Goal: Task Accomplishment & Management: Manage account settings

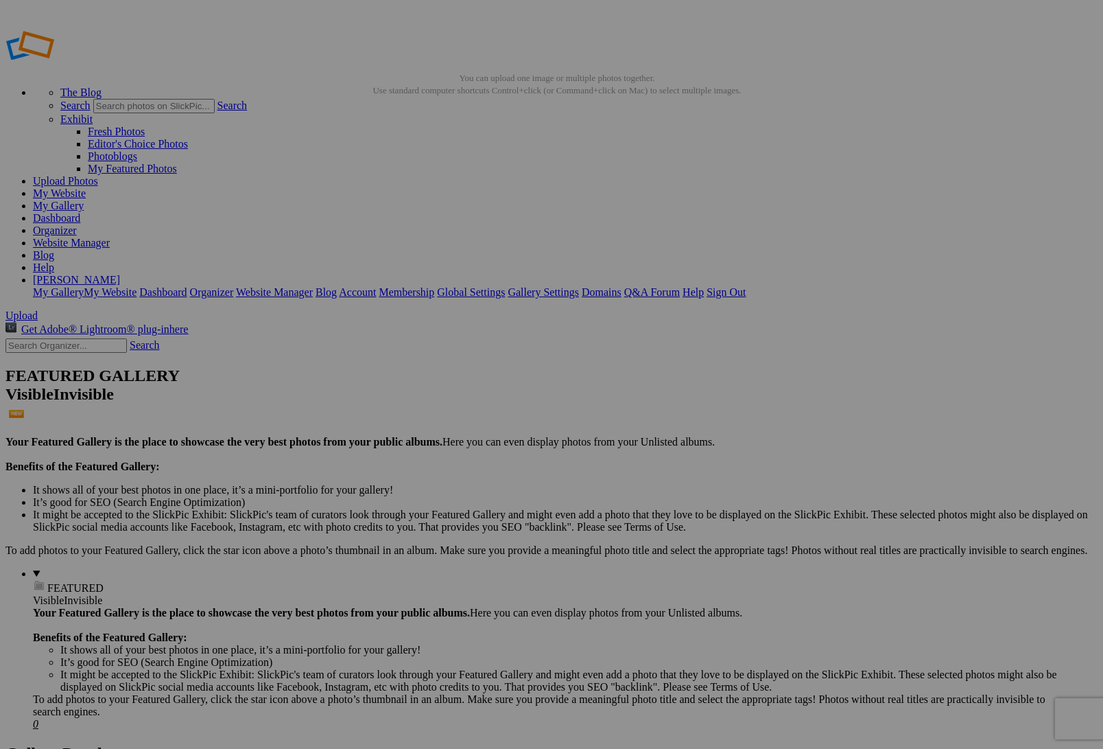
click at [0, 0] on div "Comments Photo Details" at bounding box center [0, 0] width 0 height 0
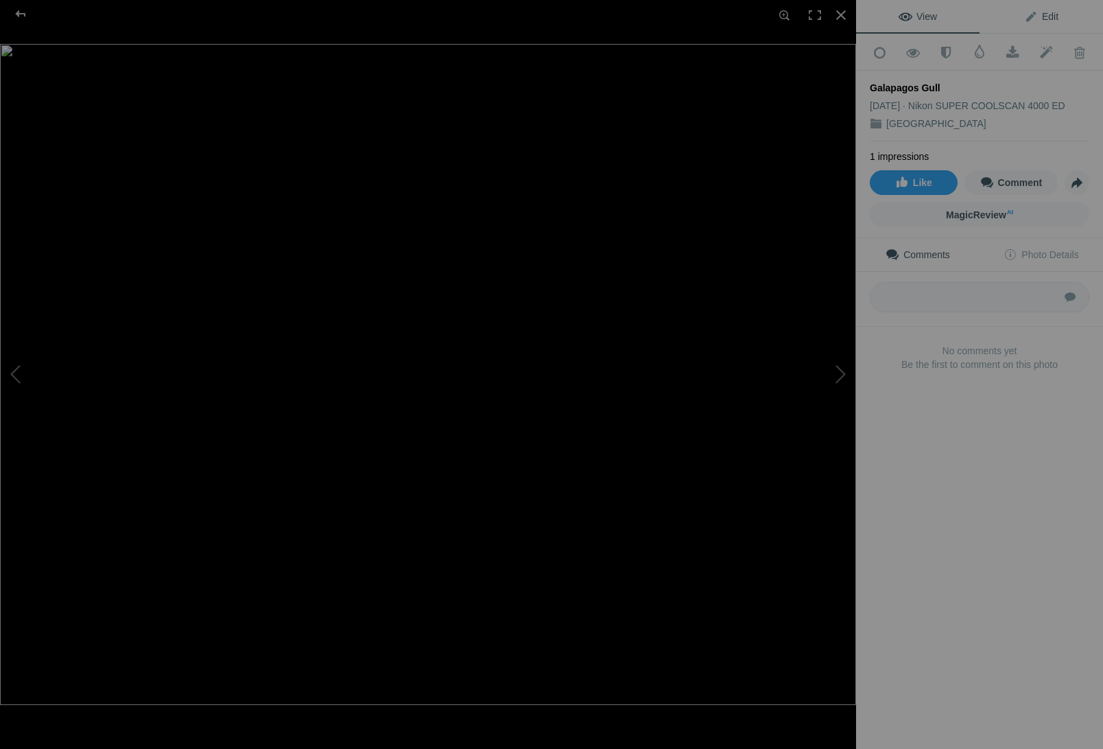
click at [1052, 14] on span "Edit" at bounding box center [1041, 16] width 34 height 11
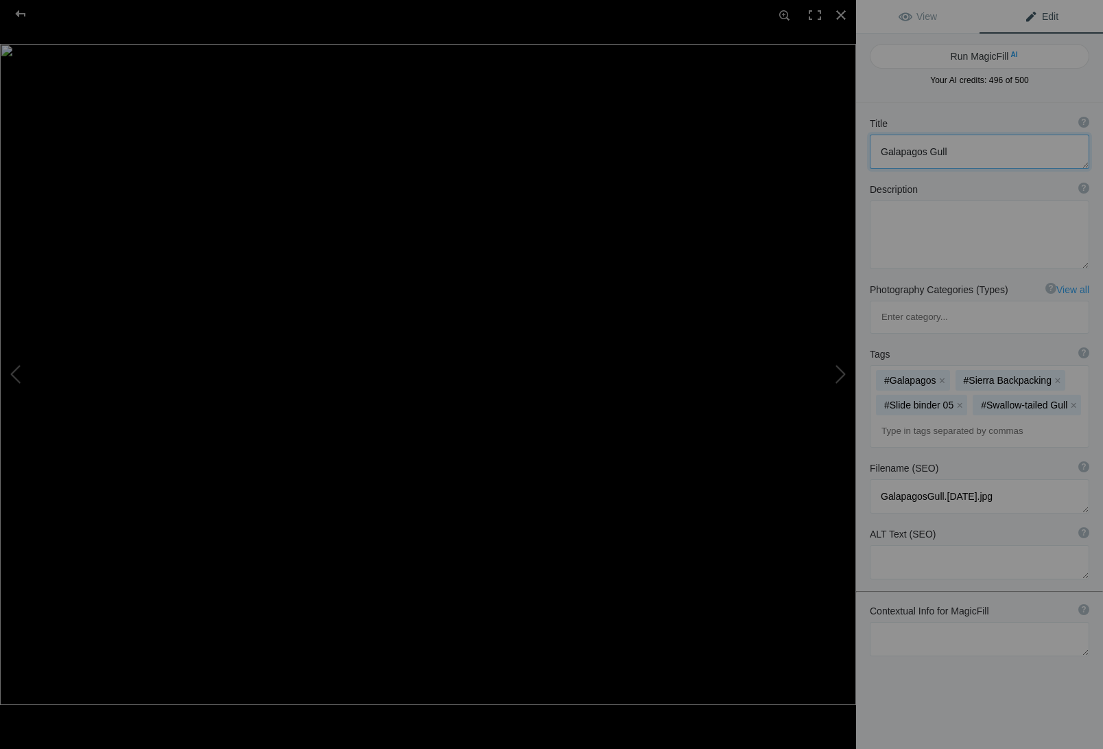
drag, startPoint x: 926, startPoint y: 152, endPoint x: 864, endPoint y: 153, distance: 61.8
click at [864, 153] on div "Title ? Photo title is one of the highest used Search Engine ranking criteria a…" at bounding box center [979, 143] width 247 height 66
type textarea "Swallow-tailed Gull"
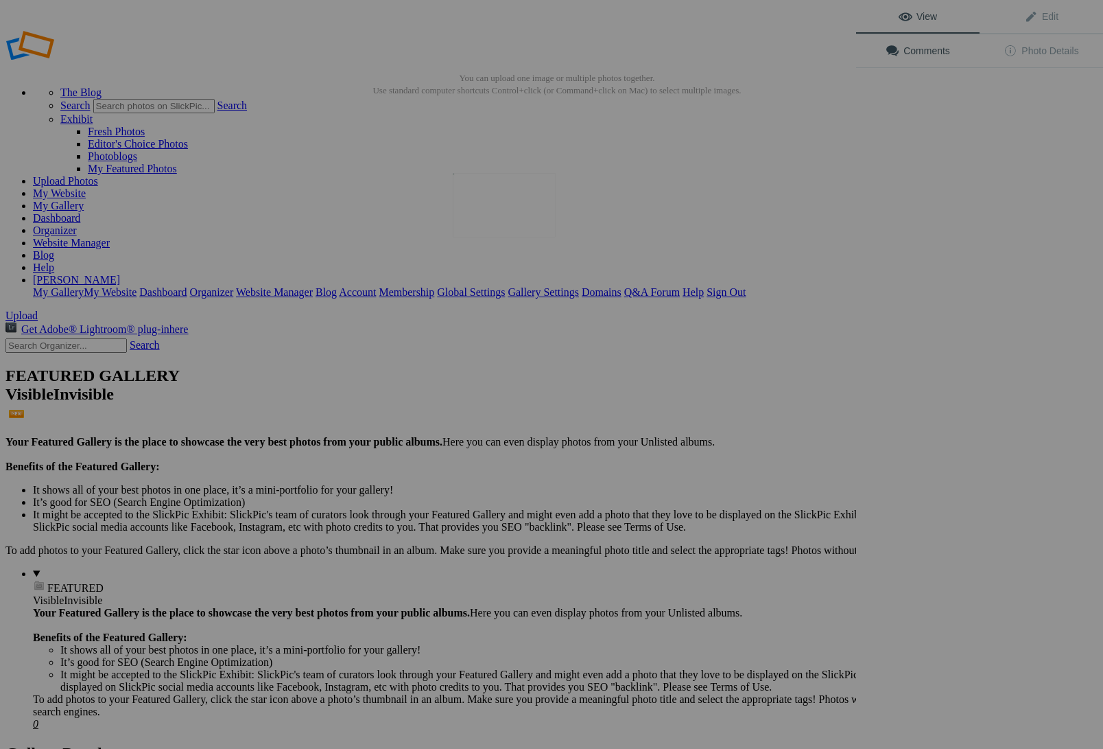
click at [511, 218] on img at bounding box center [504, 205] width 103 height 64
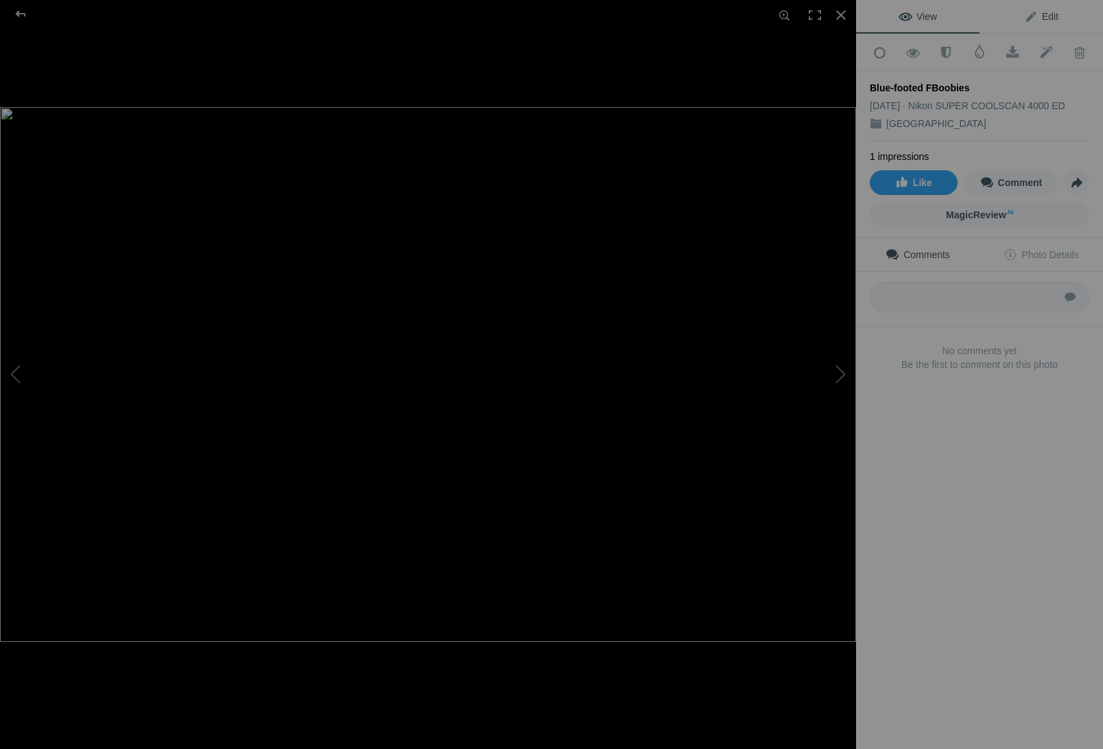
click at [1051, 13] on span "Edit" at bounding box center [1041, 16] width 34 height 11
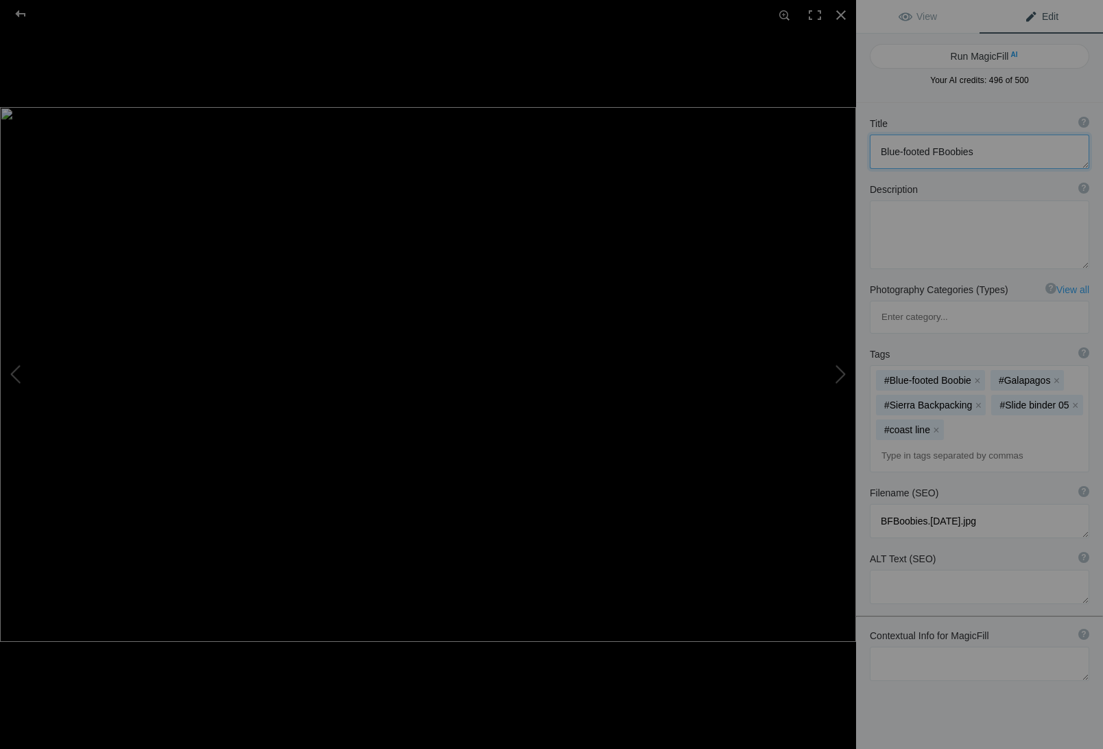
click at [937, 152] on textarea at bounding box center [980, 151] width 220 height 34
type textarea "Blue-footed Boobies"
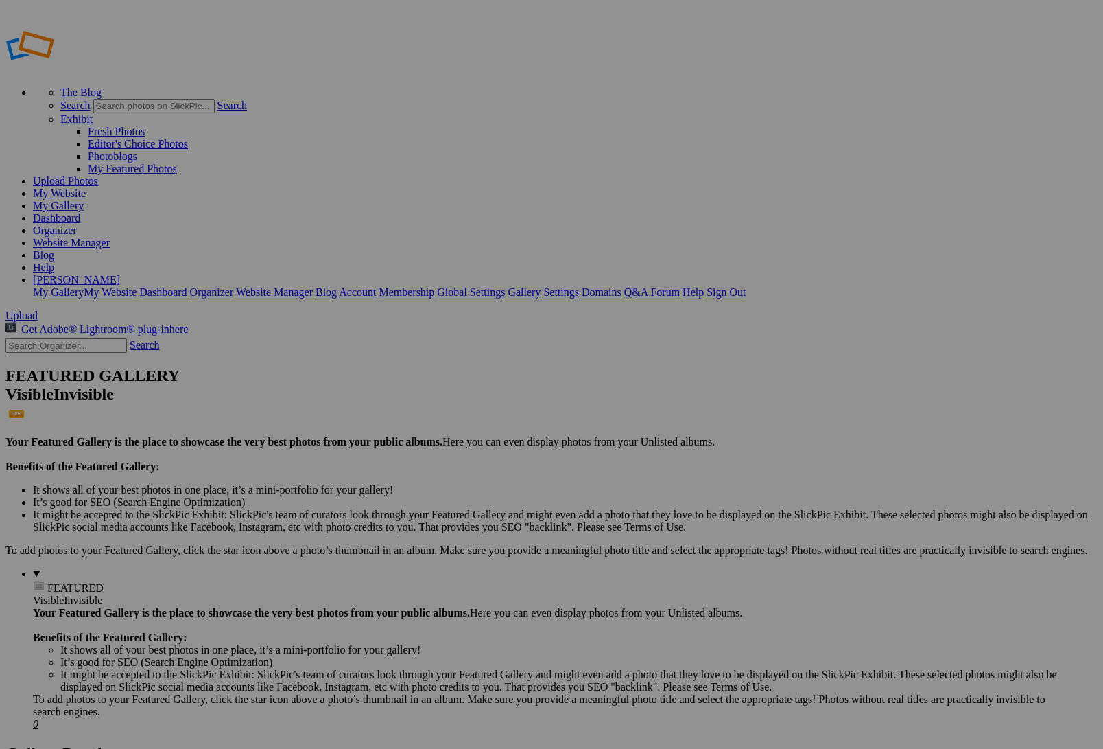
drag, startPoint x: 253, startPoint y: 547, endPoint x: 350, endPoint y: 519, distance: 100.7
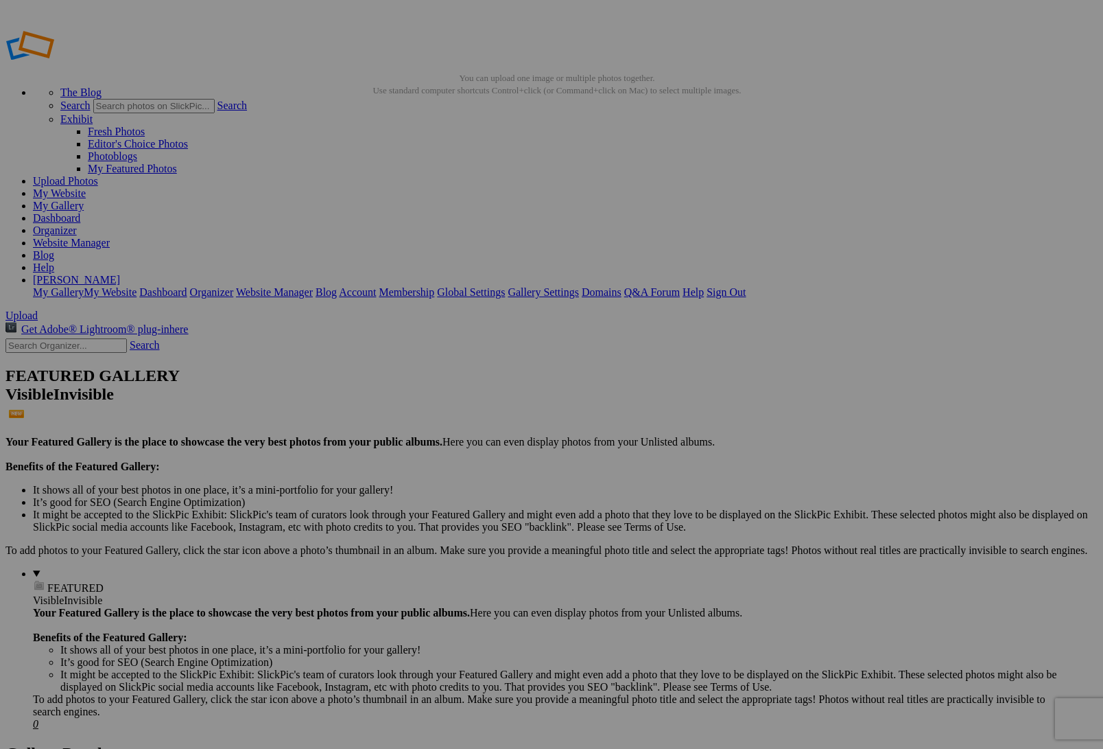
scroll to position [0, 1]
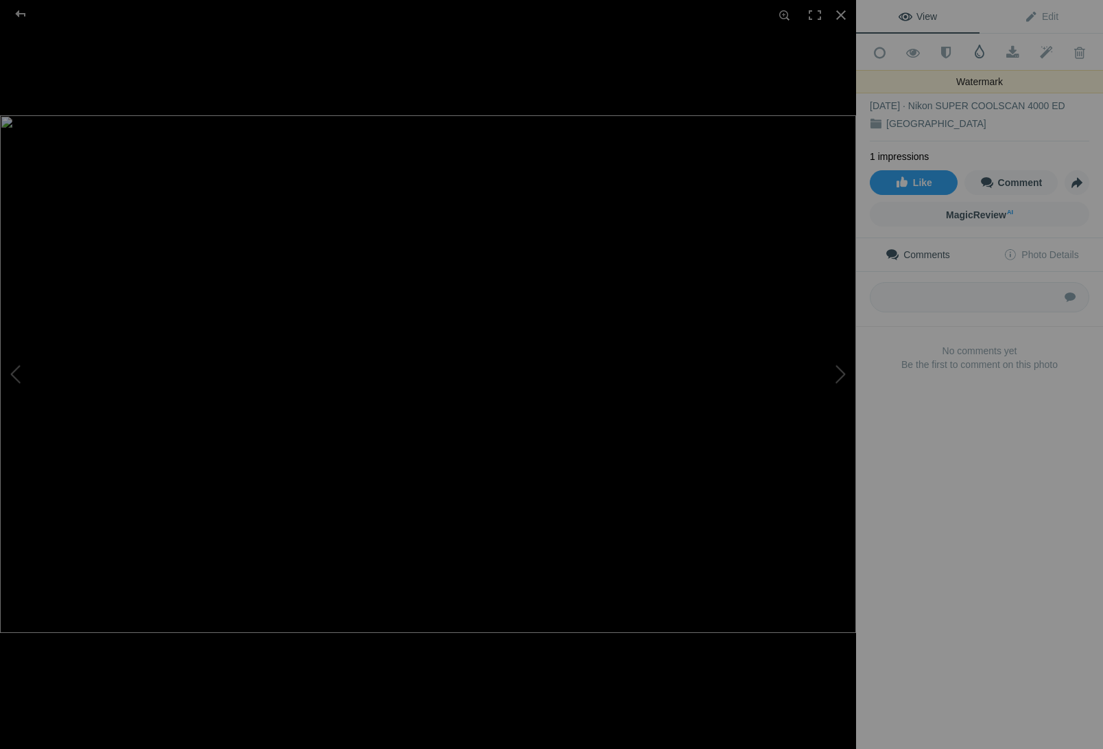
click at [983, 51] on span at bounding box center [980, 52] width 14 height 14
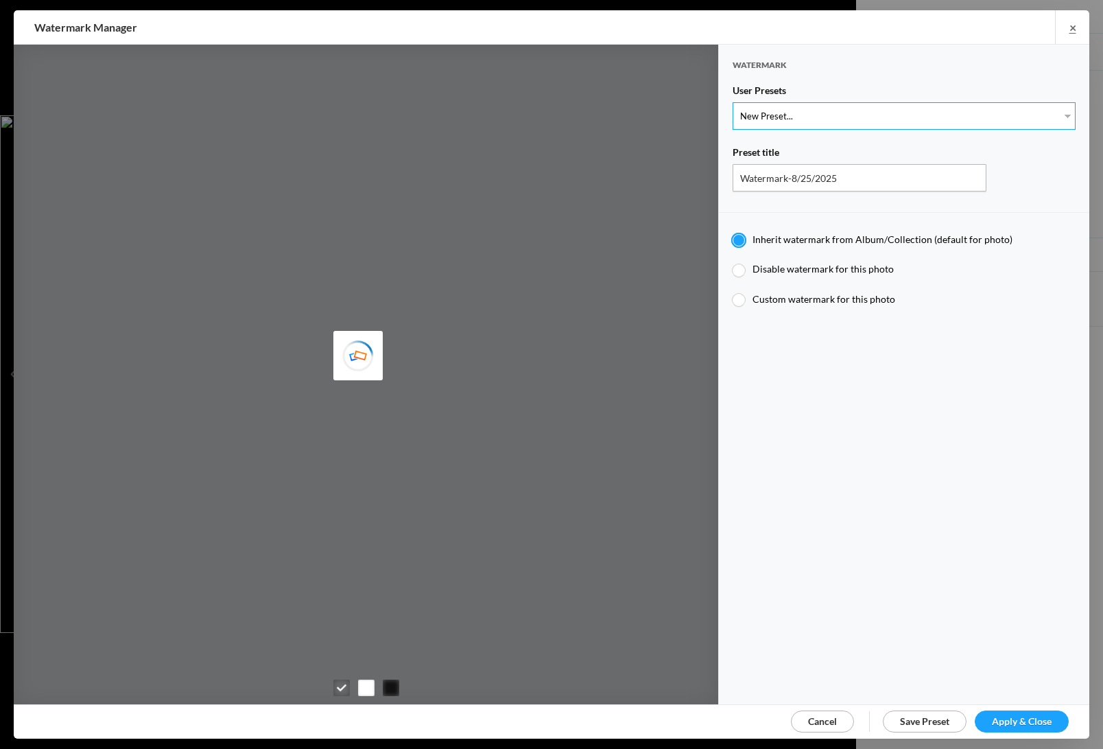
select select "1: Object"
type input "Watermark-7/22/2025"
radio input "false"
radio input "true"
type input "Jim Liskovec"
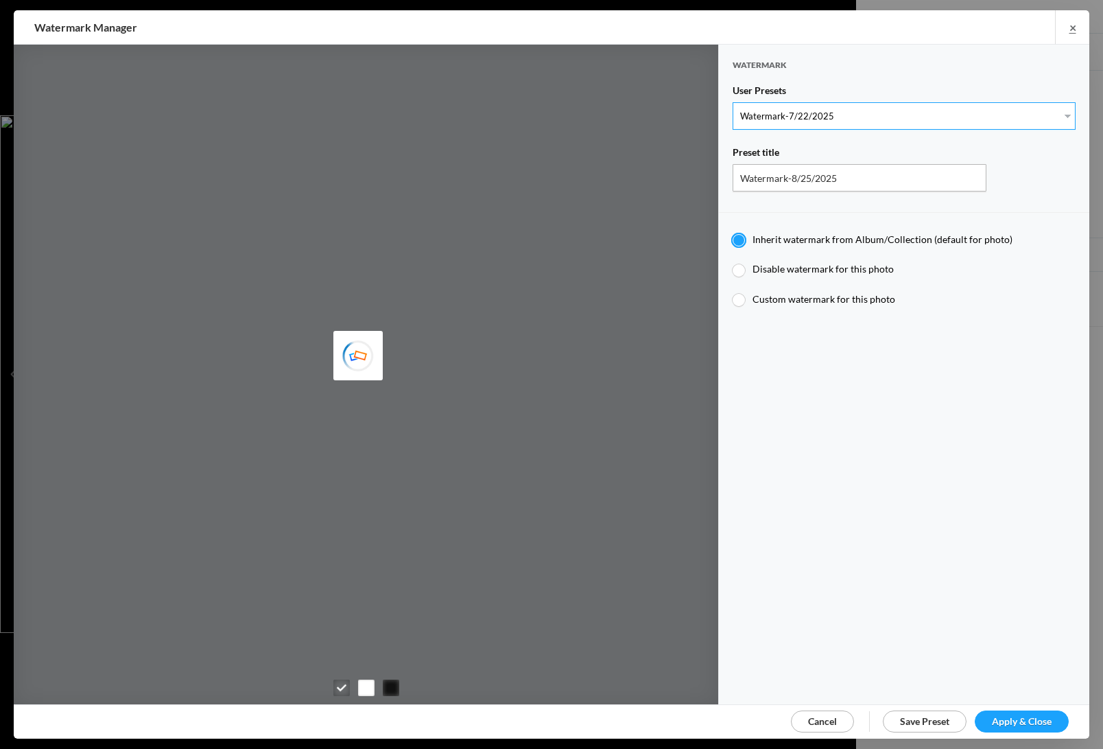
radio input "false"
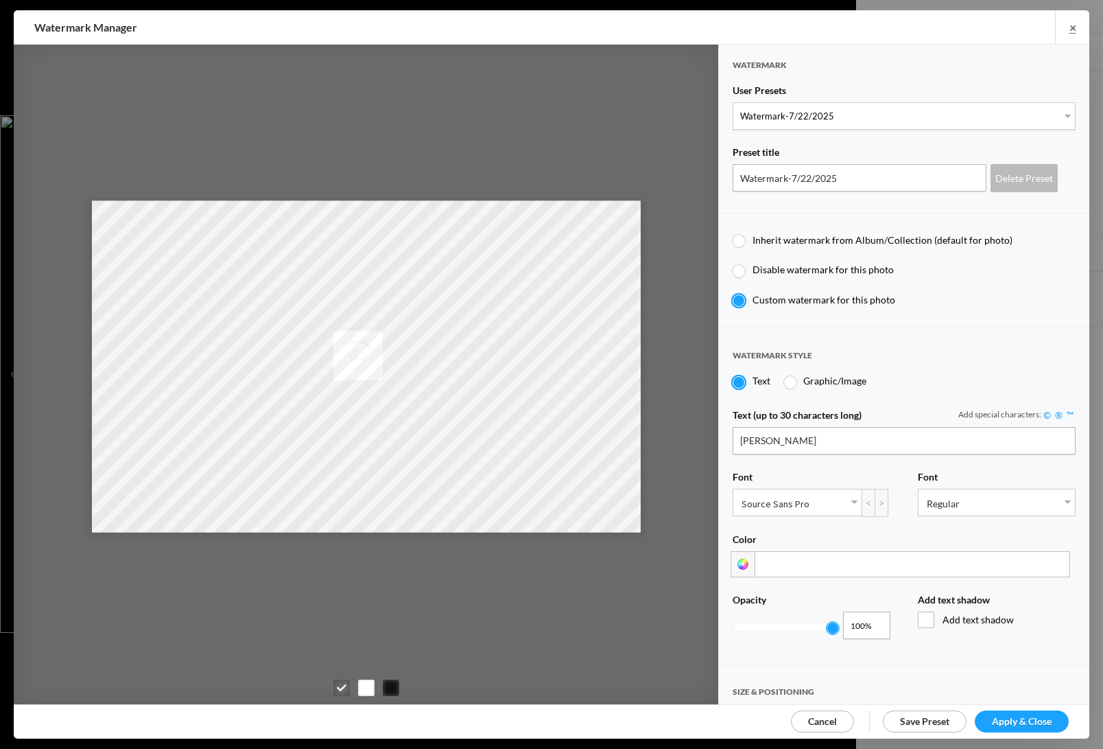
click at [1031, 716] on span "Apply & Close" at bounding box center [1022, 721] width 60 height 12
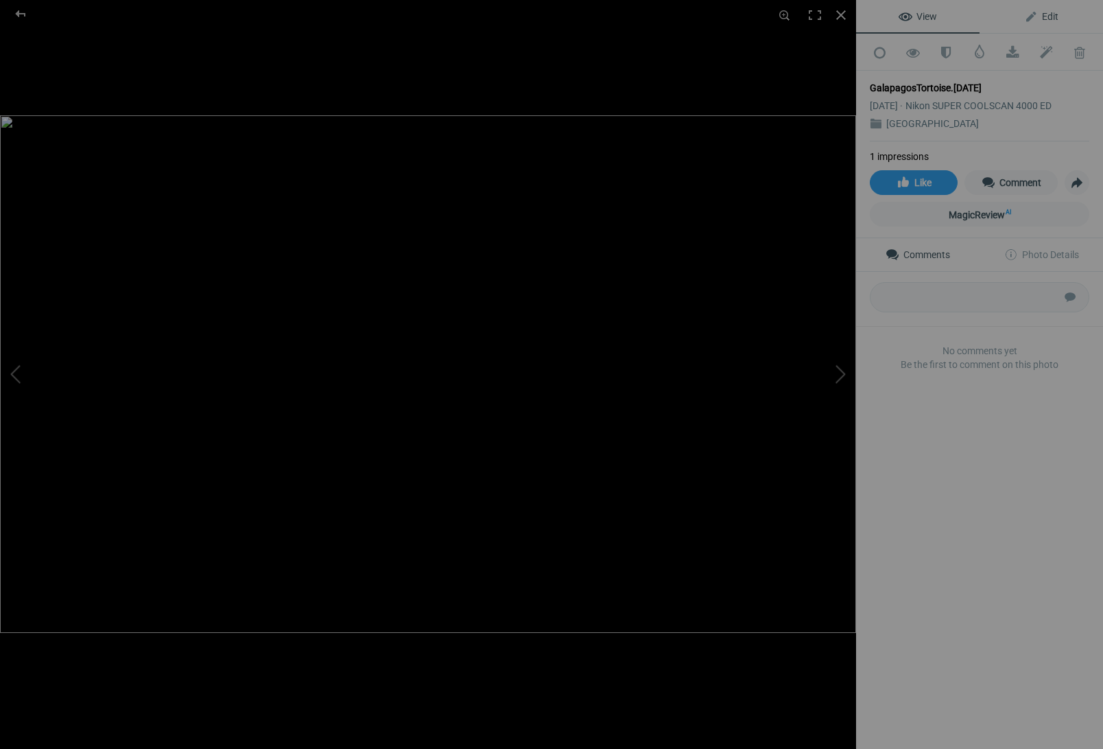
click at [1051, 16] on span "Edit" at bounding box center [1041, 16] width 34 height 11
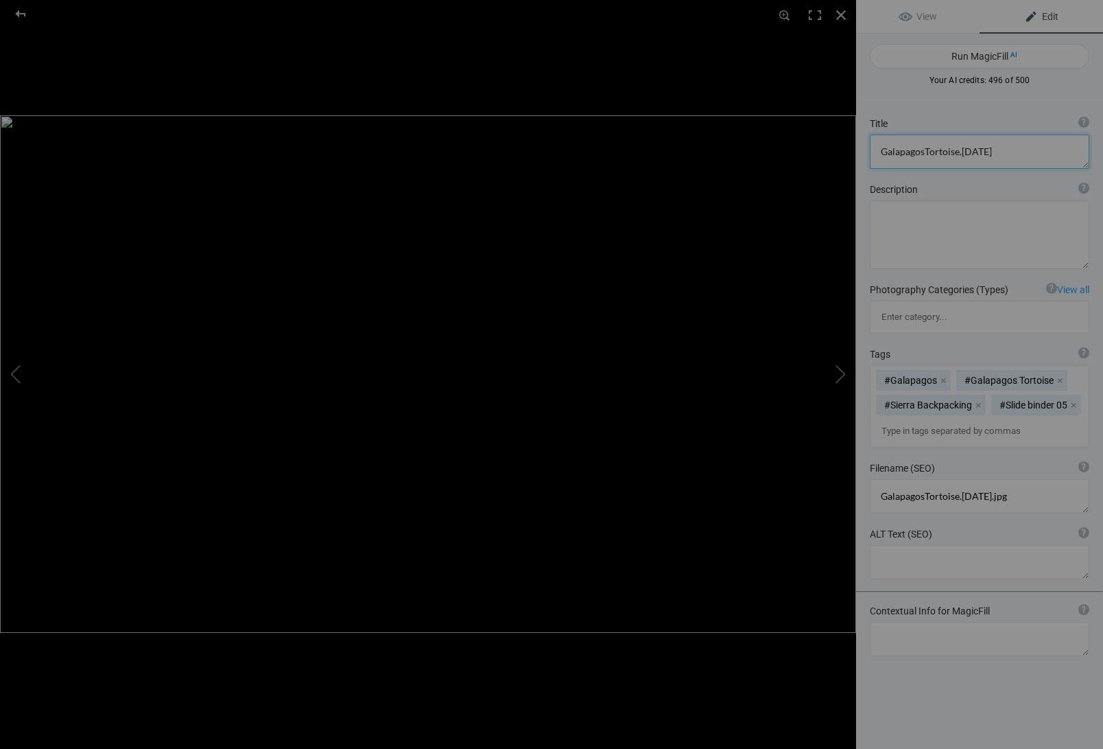
drag, startPoint x: 994, startPoint y: 153, endPoint x: 1017, endPoint y: 156, distance: 22.9
click at [993, 154] on textarea at bounding box center [980, 151] width 220 height 34
drag, startPoint x: 926, startPoint y: 152, endPoint x: 947, endPoint y: 161, distance: 23.1
click at [926, 152] on textarea at bounding box center [980, 151] width 220 height 34
type textarea "Galapagos Tortoise"
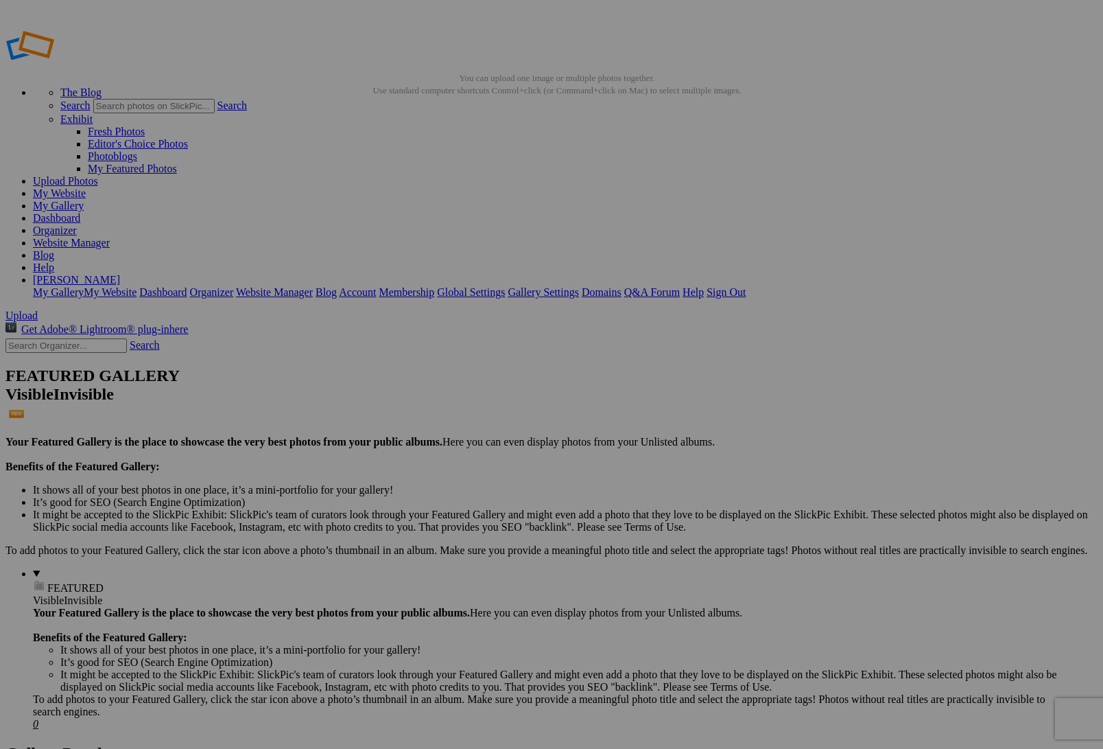
drag, startPoint x: 261, startPoint y: 201, endPoint x: 267, endPoint y: 218, distance: 18.0
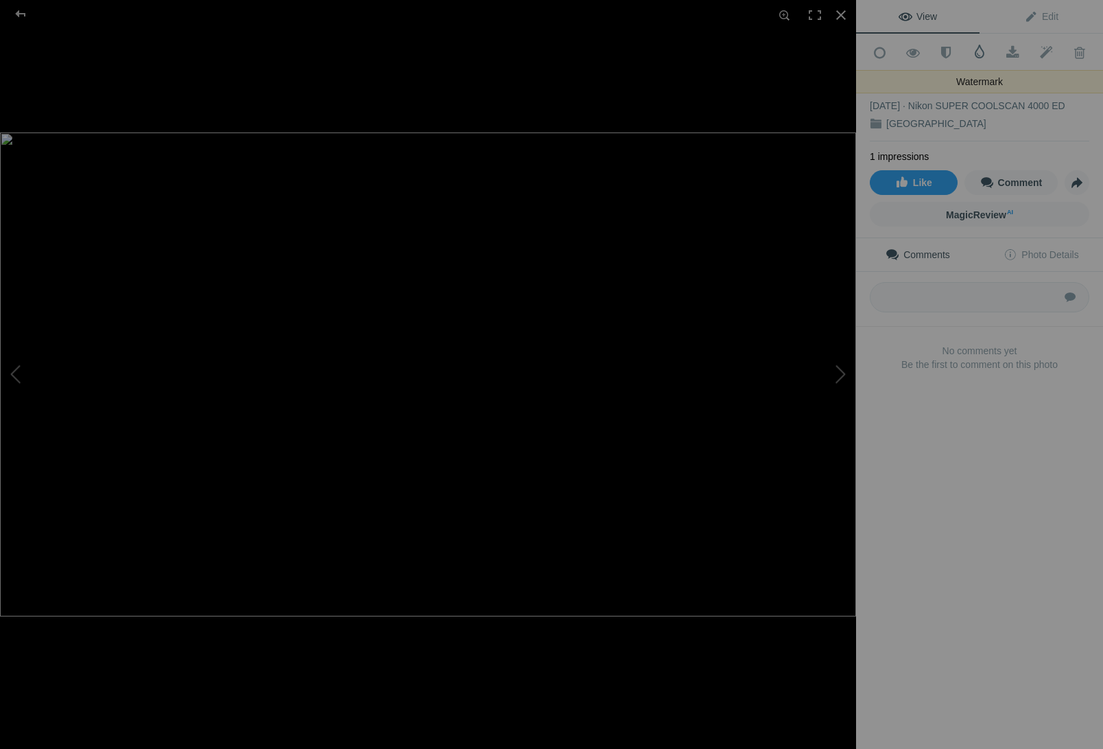
click at [976, 51] on span at bounding box center [980, 52] width 14 height 14
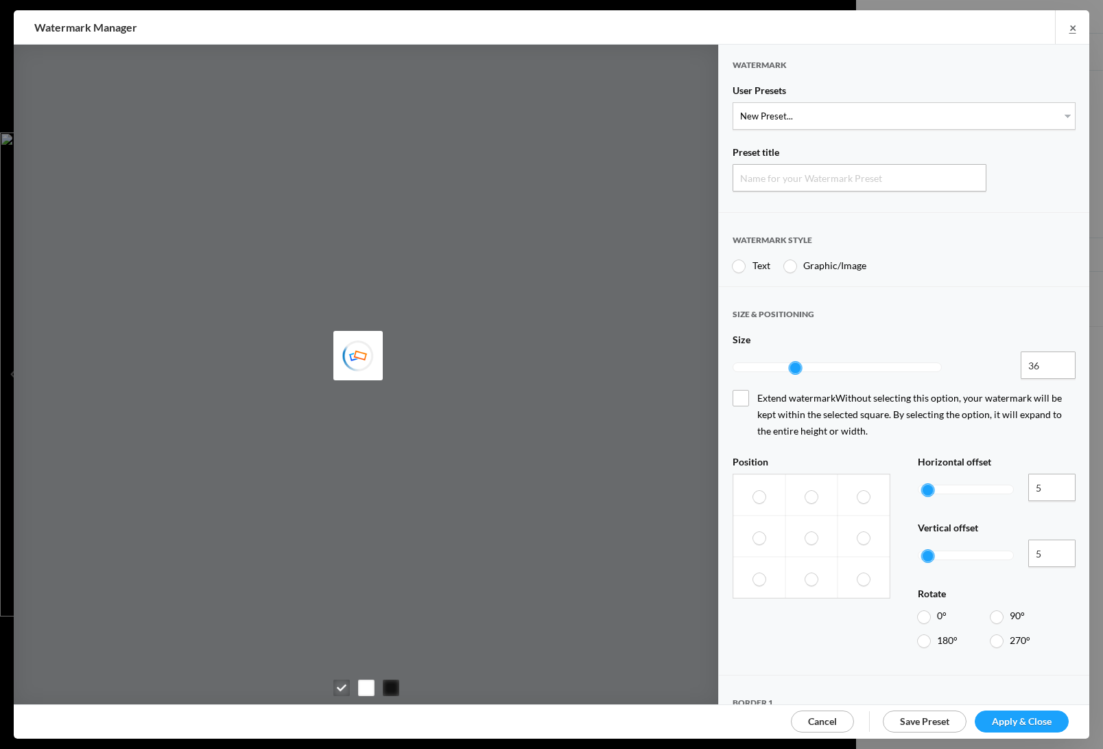
type input "Watermark-8/25/2025"
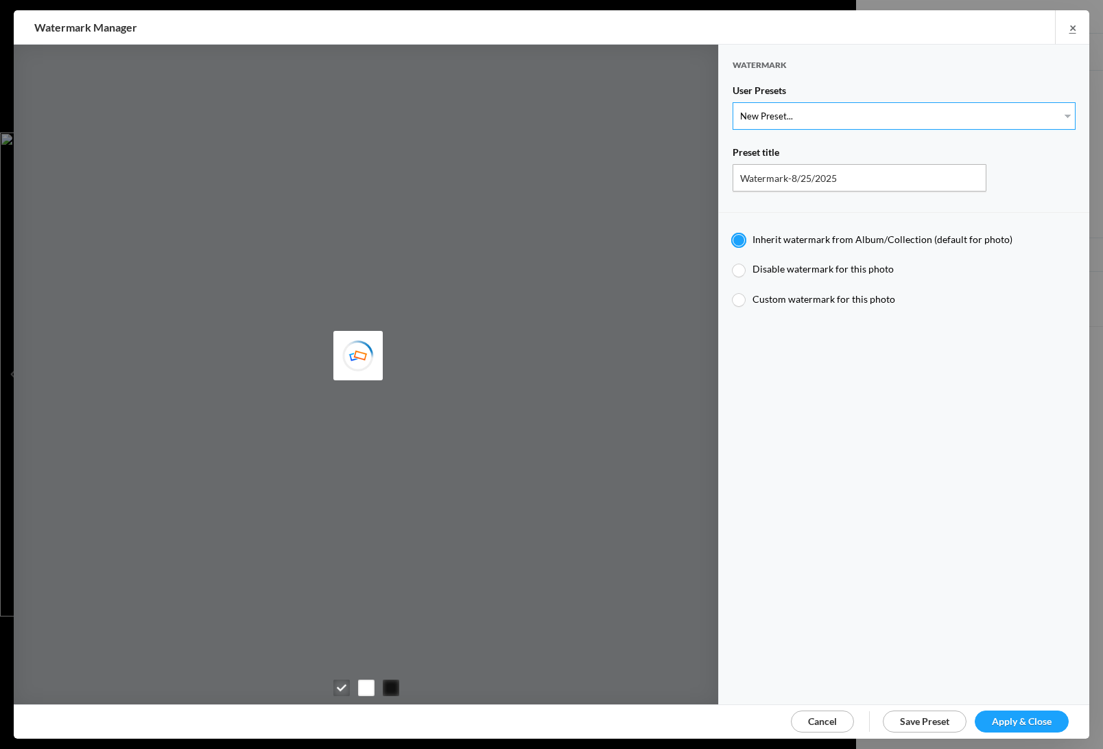
select select "1: Object"
type input "Watermark-7/22/2025"
type input "Jim Liskovec"
radio input "false"
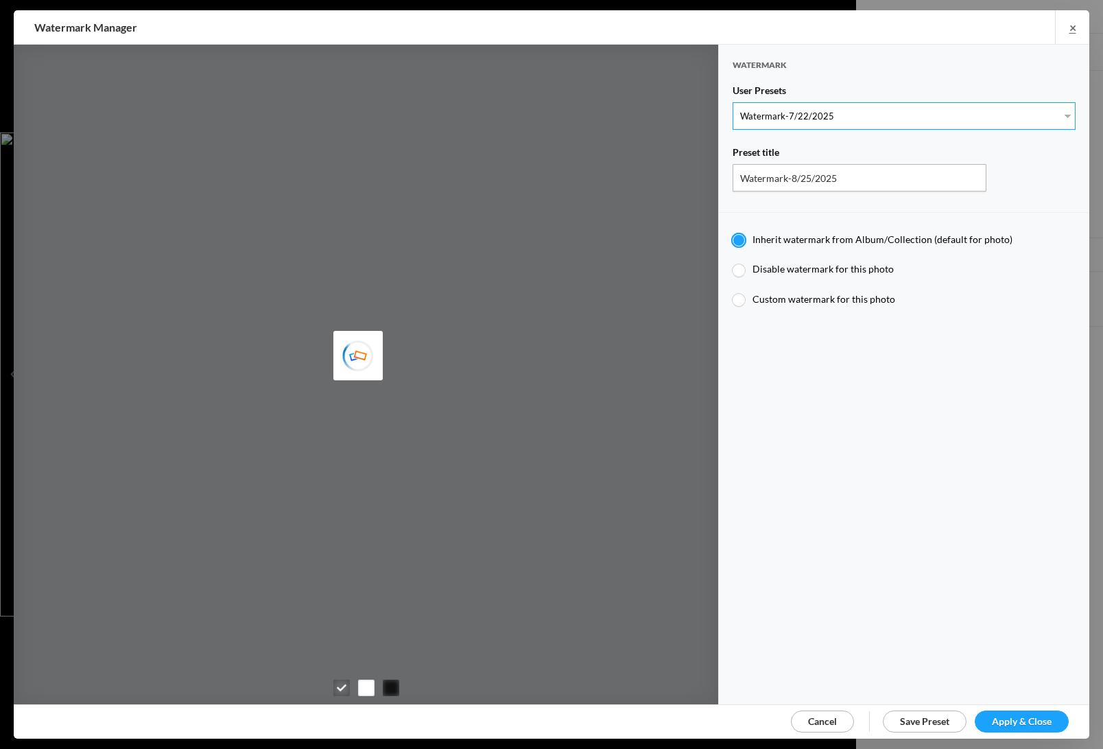
radio input "true"
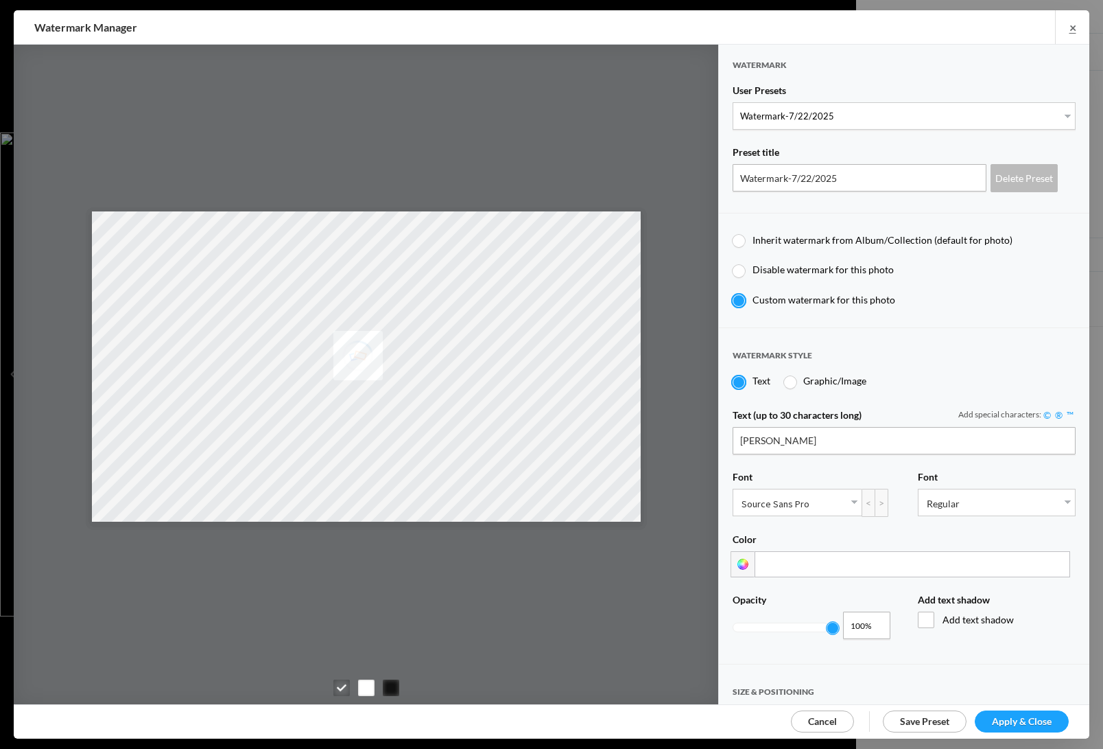
click at [1007, 719] on span "Apply & Close" at bounding box center [1022, 721] width 60 height 12
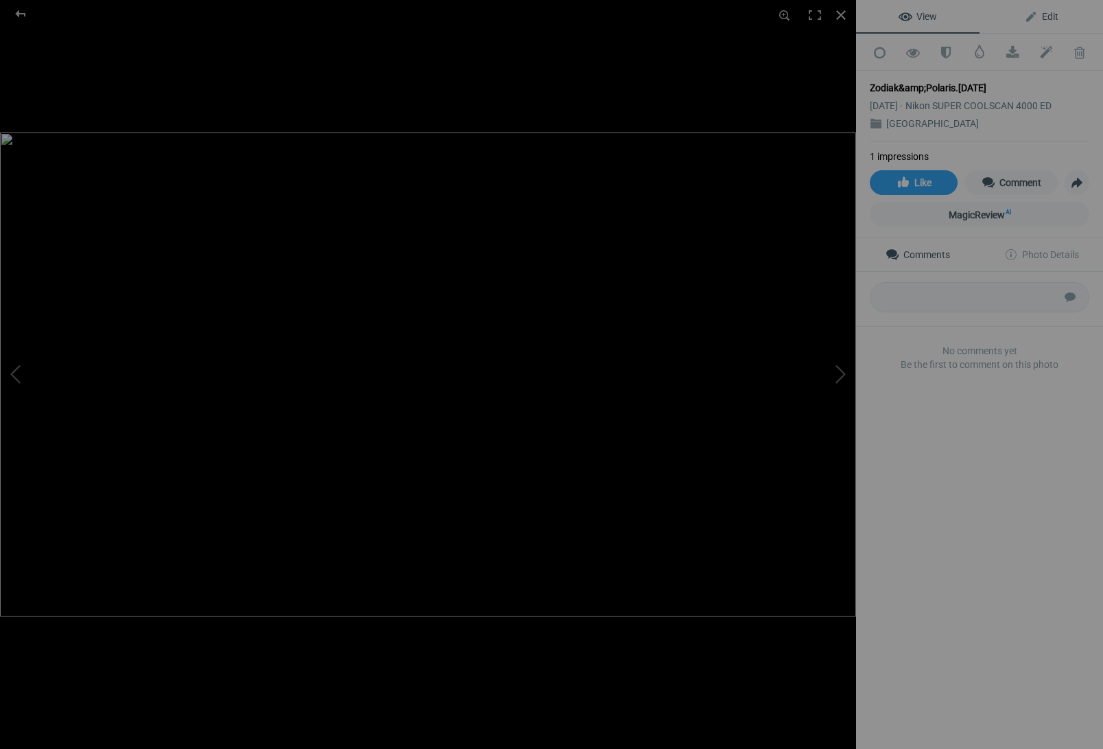
click at [1050, 16] on span "Edit" at bounding box center [1041, 16] width 34 height 11
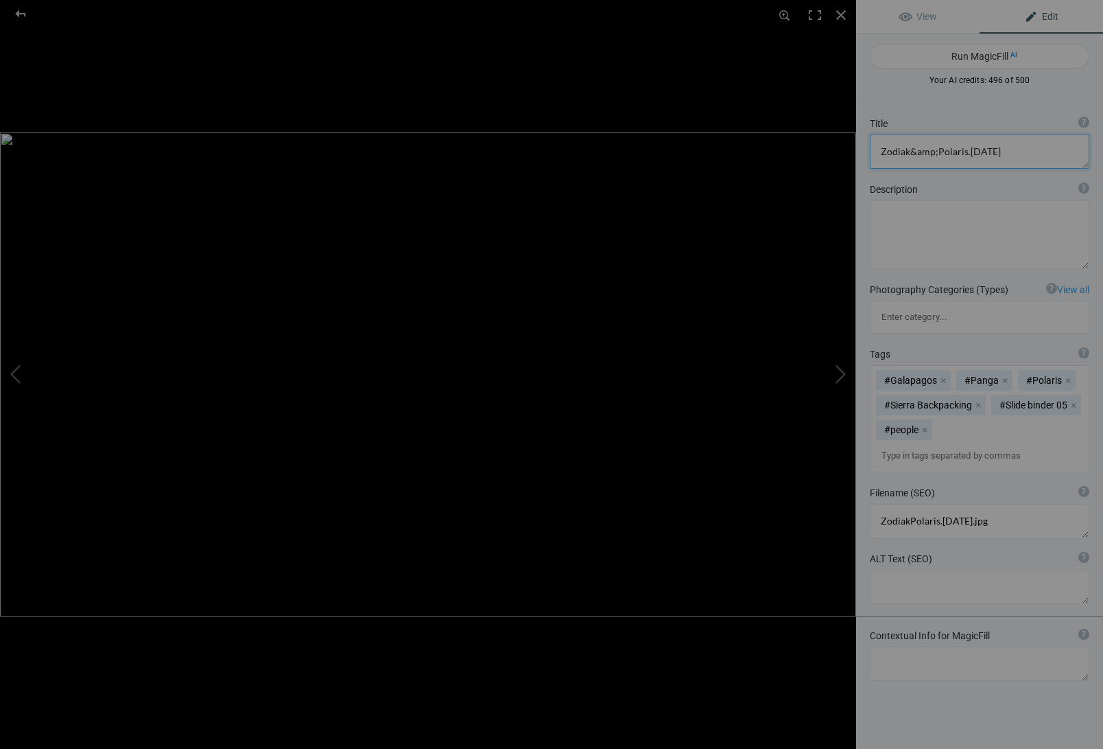
click at [1002, 152] on textarea at bounding box center [980, 151] width 220 height 34
type textarea "Zodiak and National Geographic/[PERSON_NAME] Polaris"
